Goal: Check status: Check status

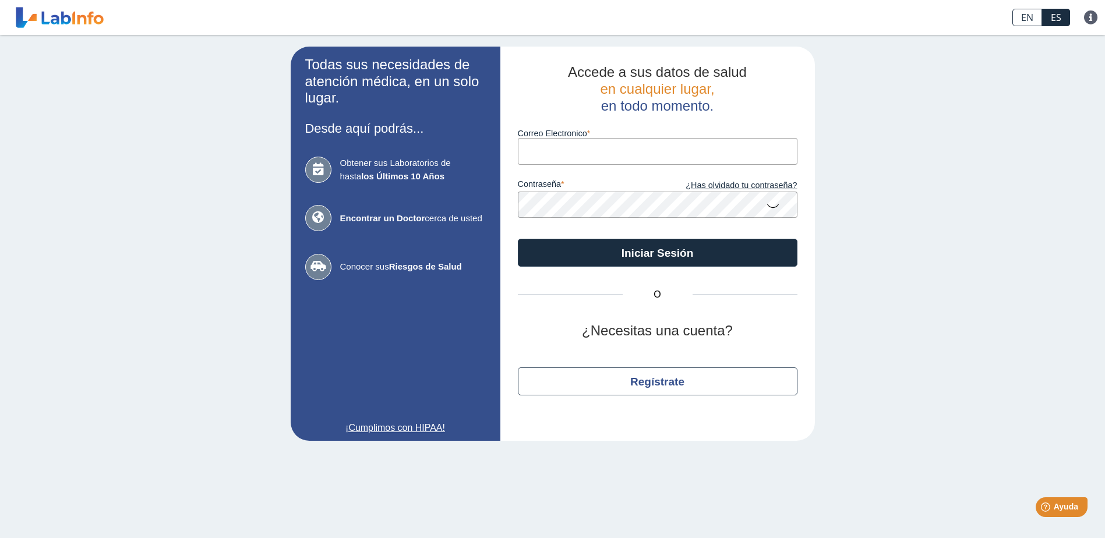
type input "[EMAIL_ADDRESS][DOMAIN_NAME]"
click at [771, 208] on icon at bounding box center [773, 205] width 14 height 23
click at [771, 208] on icon at bounding box center [773, 204] width 14 height 21
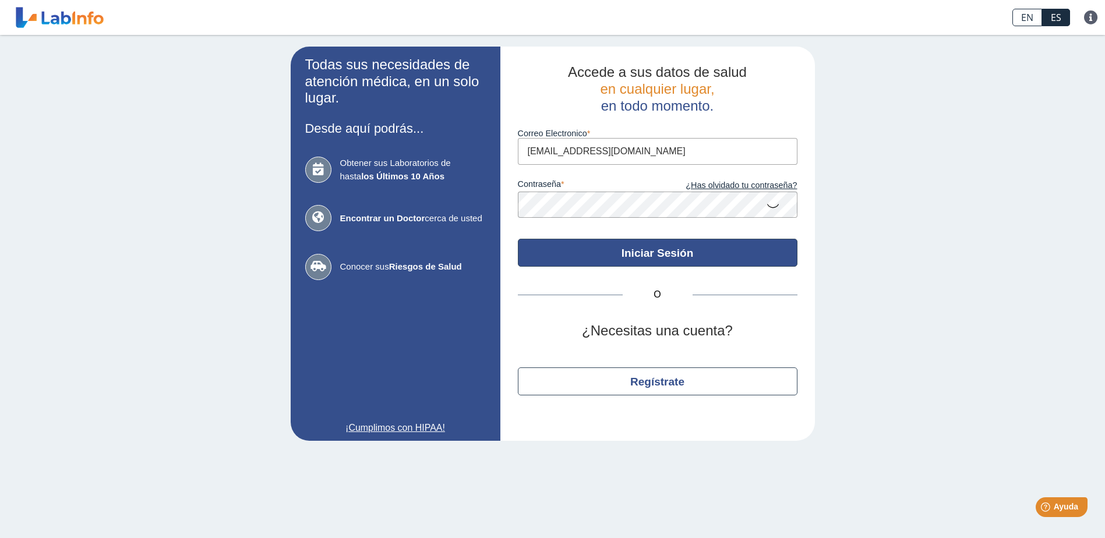
click at [663, 252] on button "Iniciar Sesión" at bounding box center [658, 253] width 280 height 28
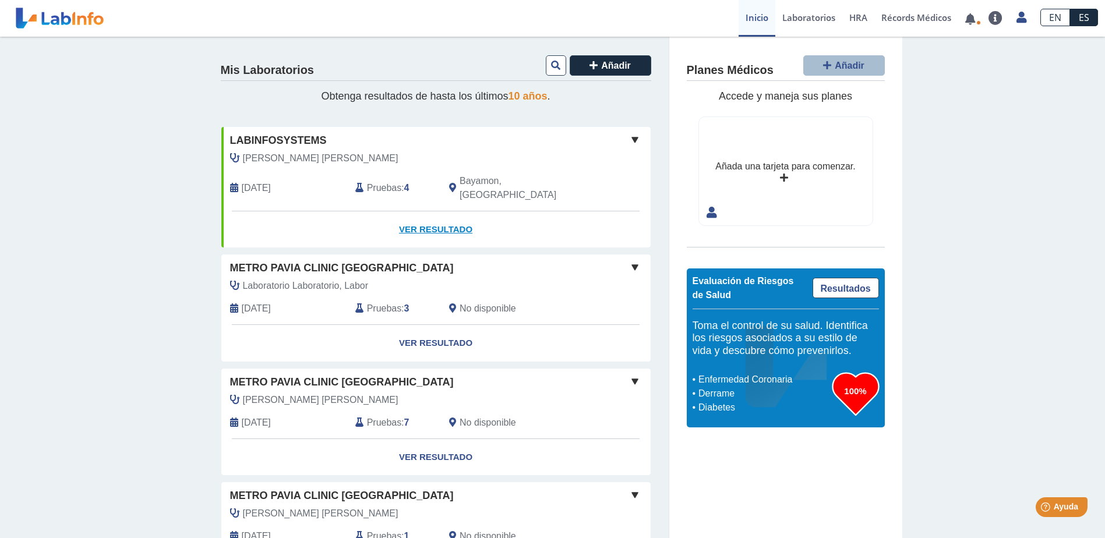
click at [413, 215] on link "Ver Resultado" at bounding box center [435, 230] width 429 height 37
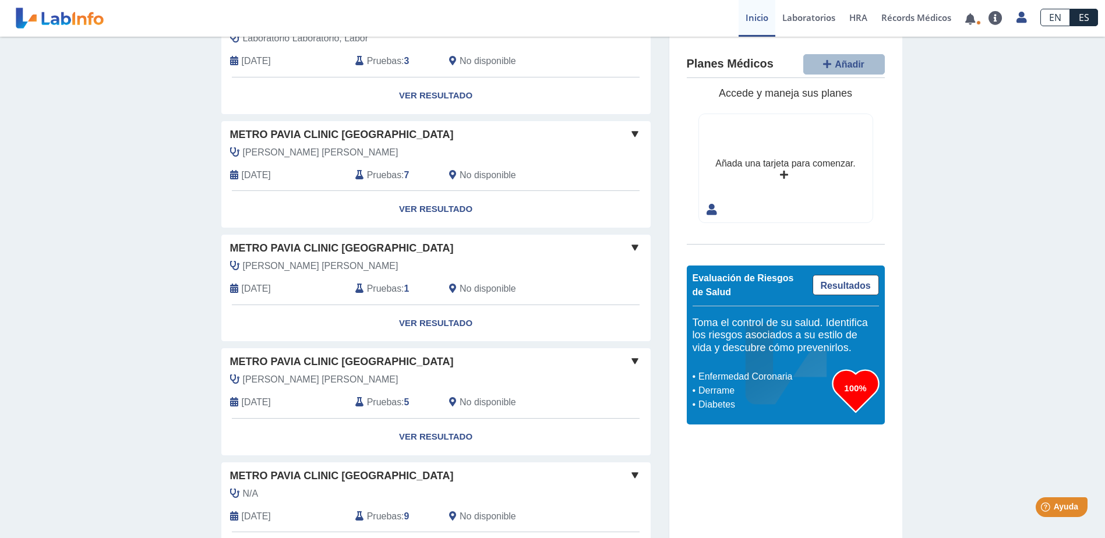
scroll to position [91, 0]
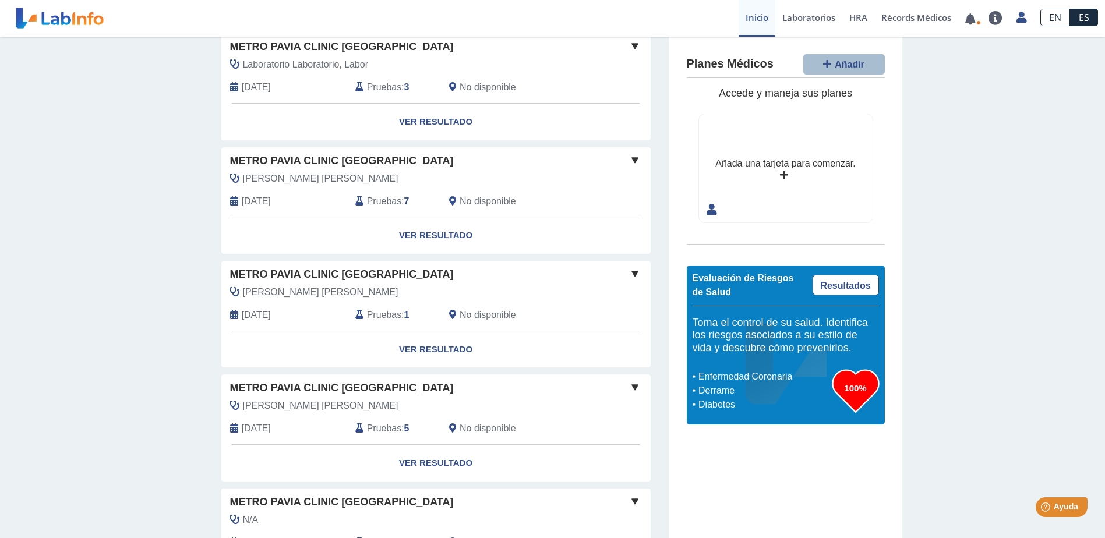
click at [301, 186] on div "[PERSON_NAME] [PERSON_NAME] [DATE] Pruebas : 7 No disponible" at bounding box center [410, 194] width 394 height 45
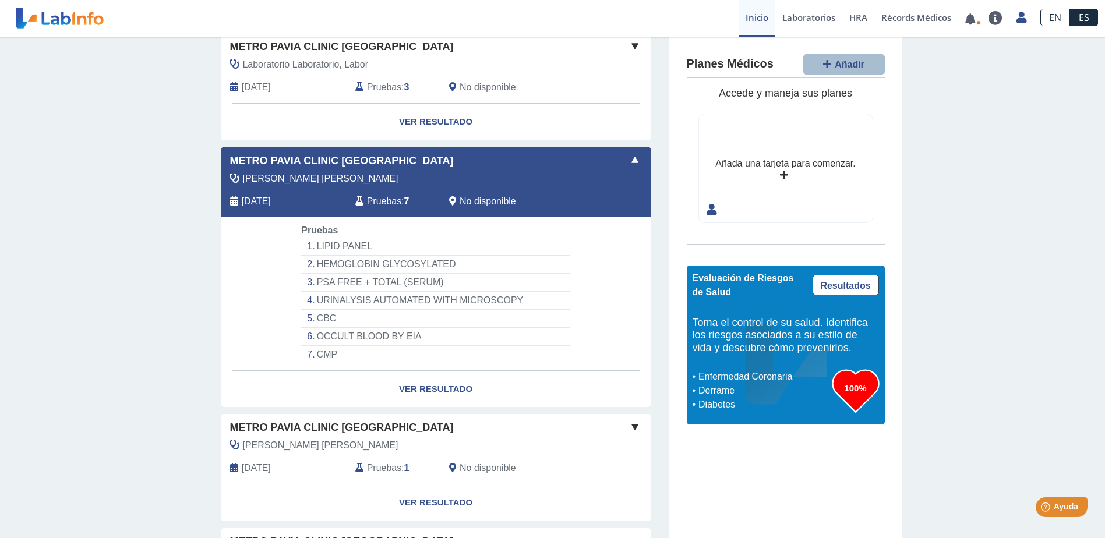
click at [288, 90] on div "[DATE]" at bounding box center [283, 87] width 125 height 14
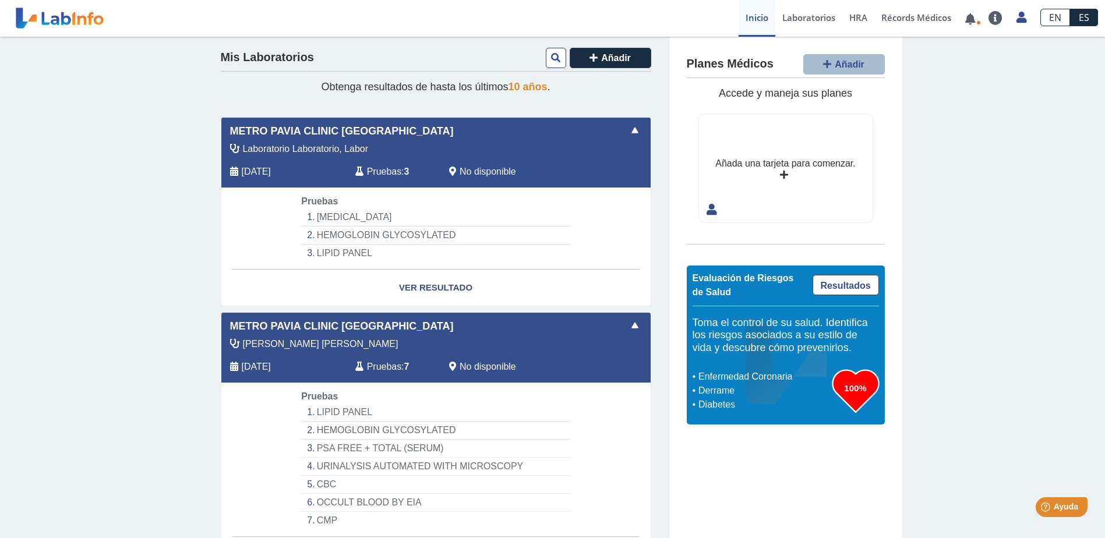
scroll to position [0, 0]
